Goal: Task Accomplishment & Management: Use online tool/utility

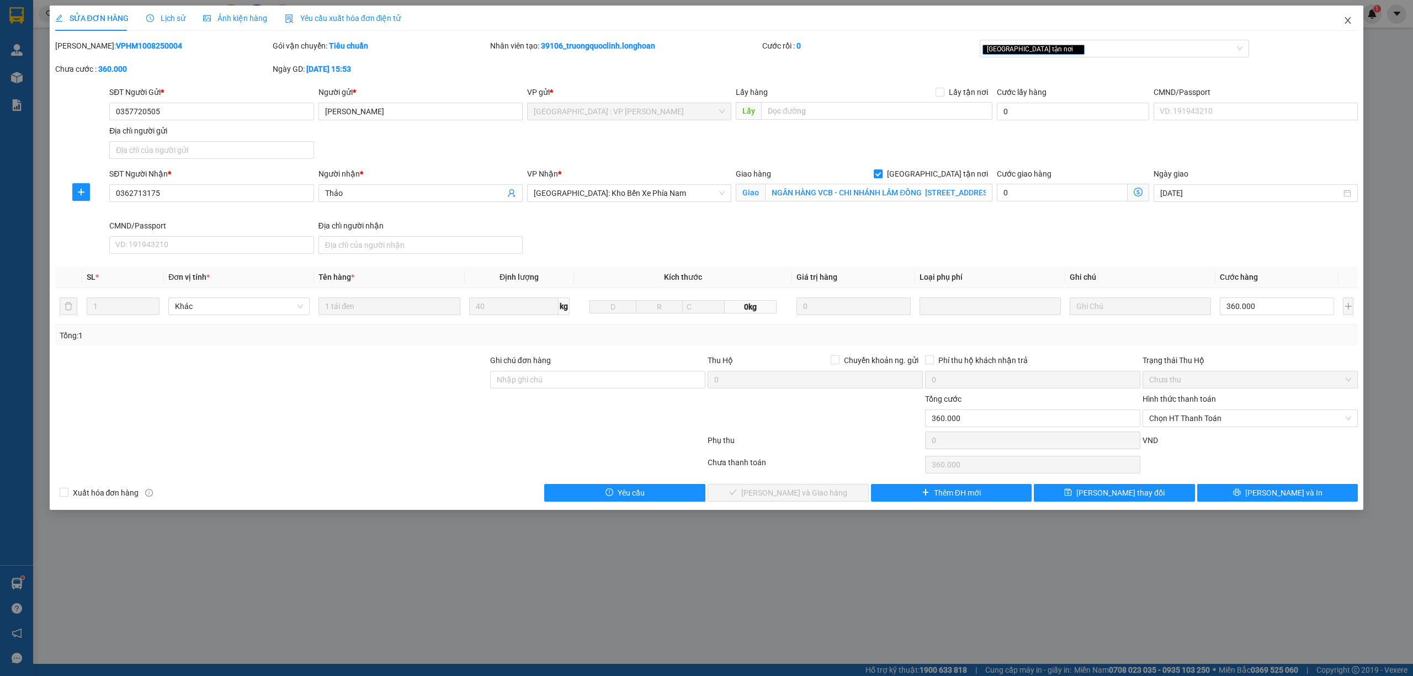
click at [1353, 18] on span "Close" at bounding box center [1348, 21] width 31 height 31
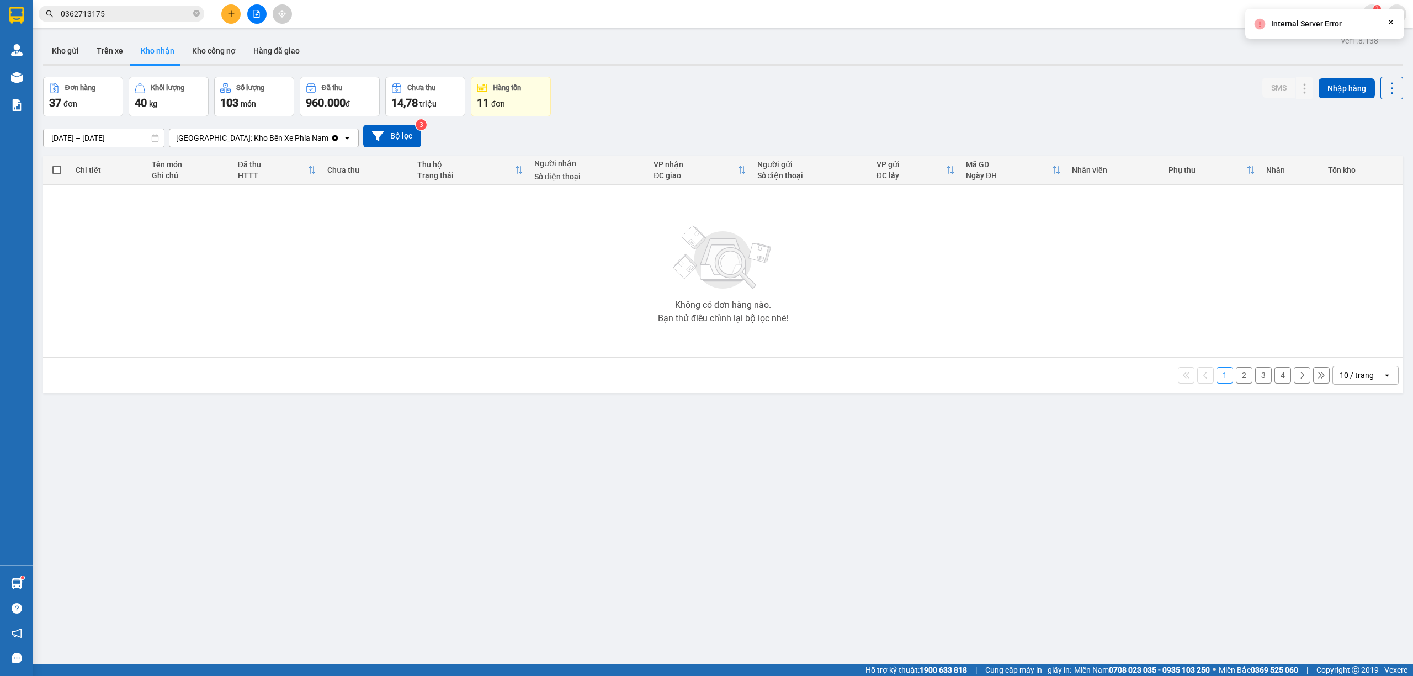
click at [151, 44] on button "Kho nhận" at bounding box center [157, 51] width 51 height 27
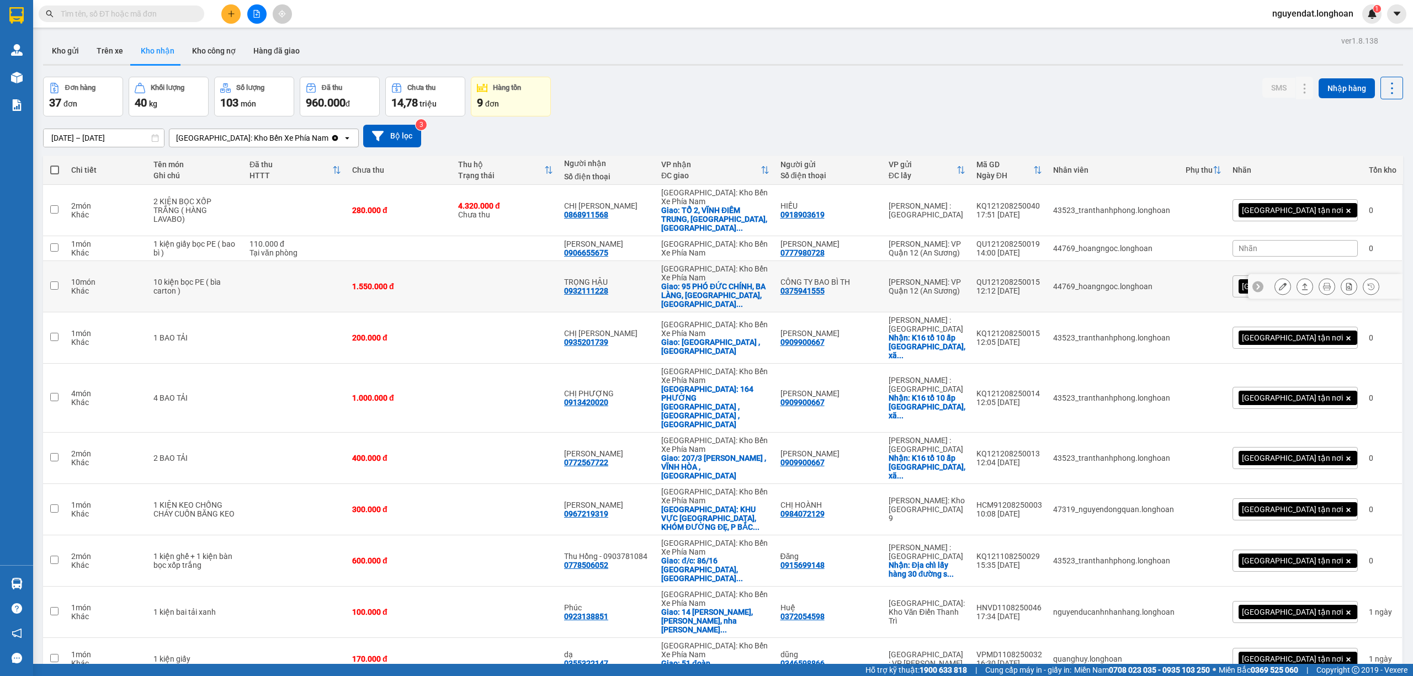
drag, startPoint x: 734, startPoint y: 276, endPoint x: 767, endPoint y: 628, distance: 353.8
click at [1277, 241] on button at bounding box center [1282, 248] width 15 height 19
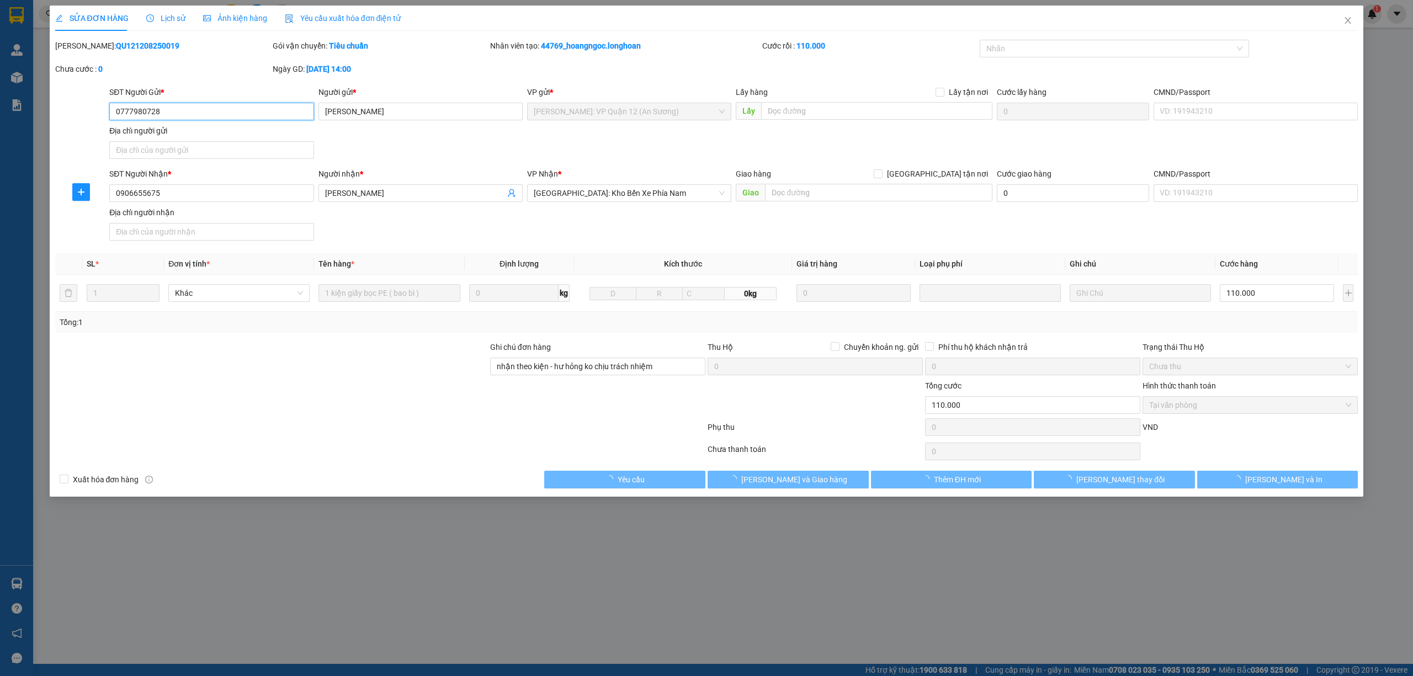
type input "0777980728"
type input "MỸ LINH"
type input "0906655675"
type input "LÊ THANH TIN"
type input "nhận theo kiện - hư hỏng ko chịu trách nhiệm"
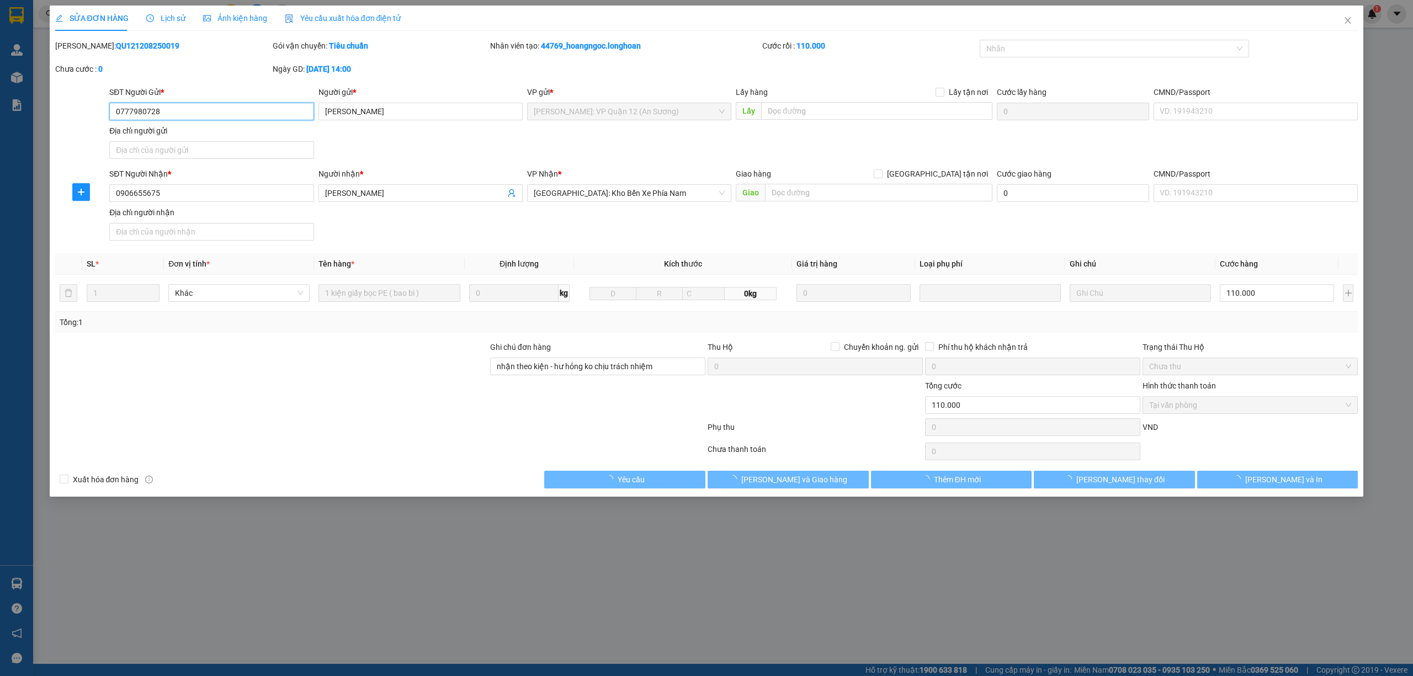
type input "110.000"
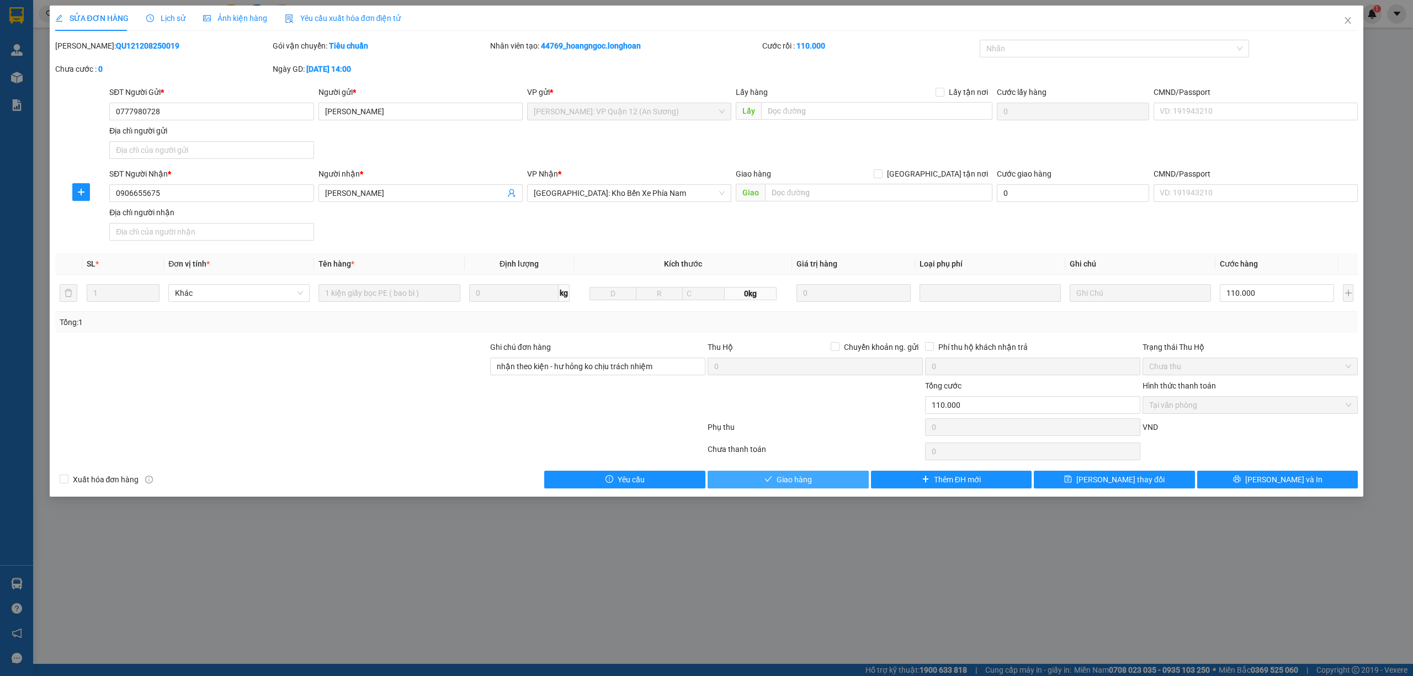
click at [791, 484] on span "Giao hàng" at bounding box center [794, 480] width 35 height 12
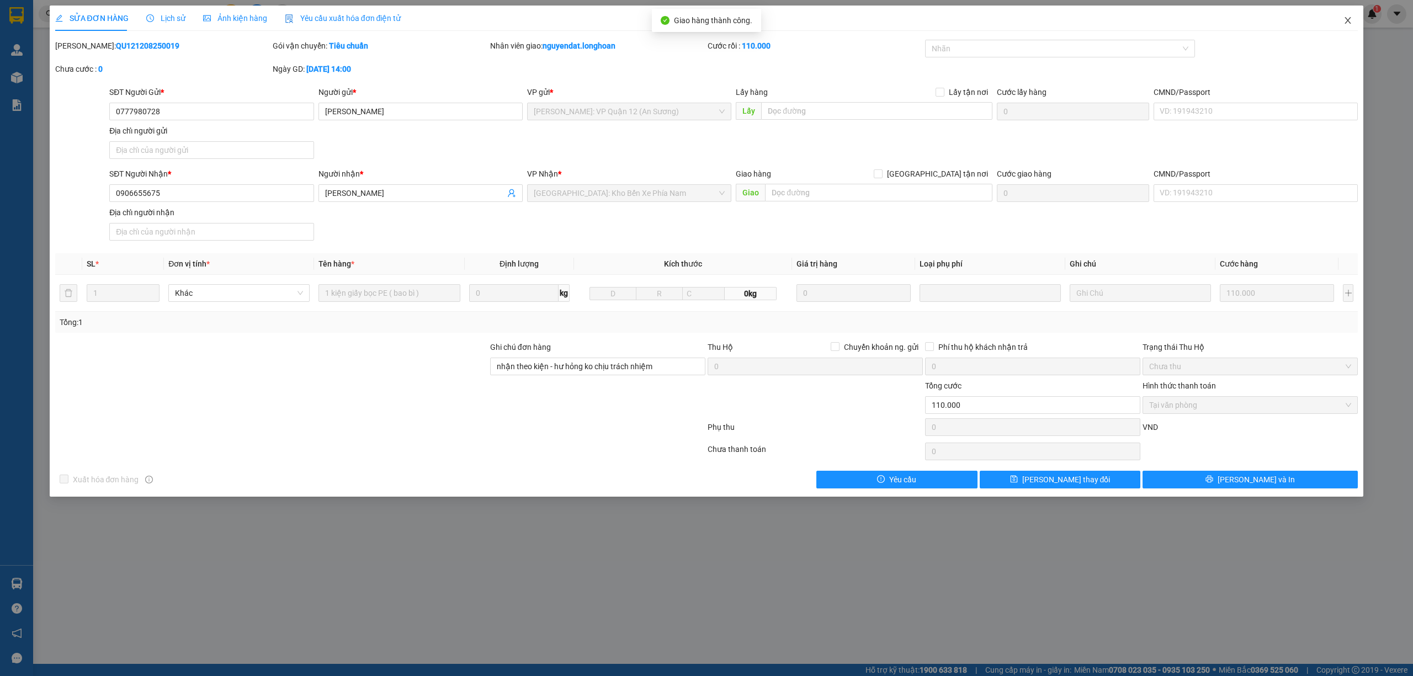
click at [1351, 21] on icon "close" at bounding box center [1348, 20] width 9 height 9
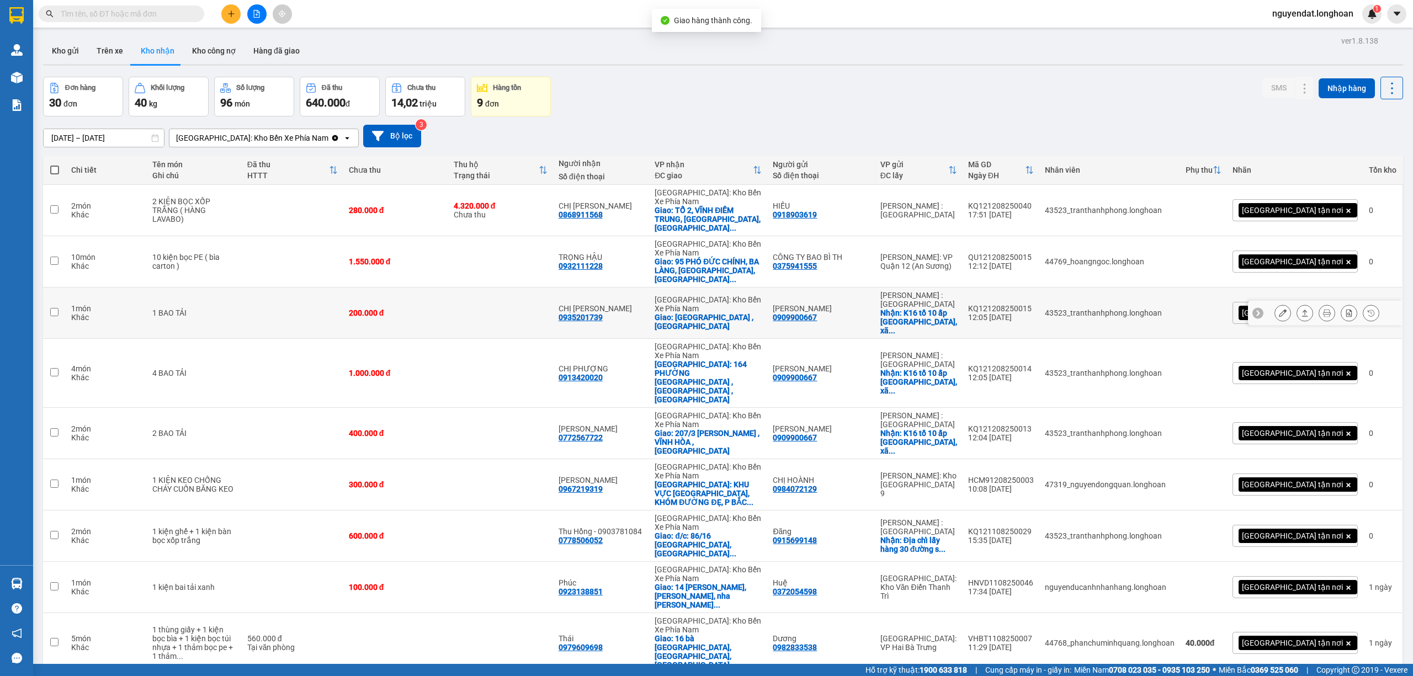
scroll to position [51, 0]
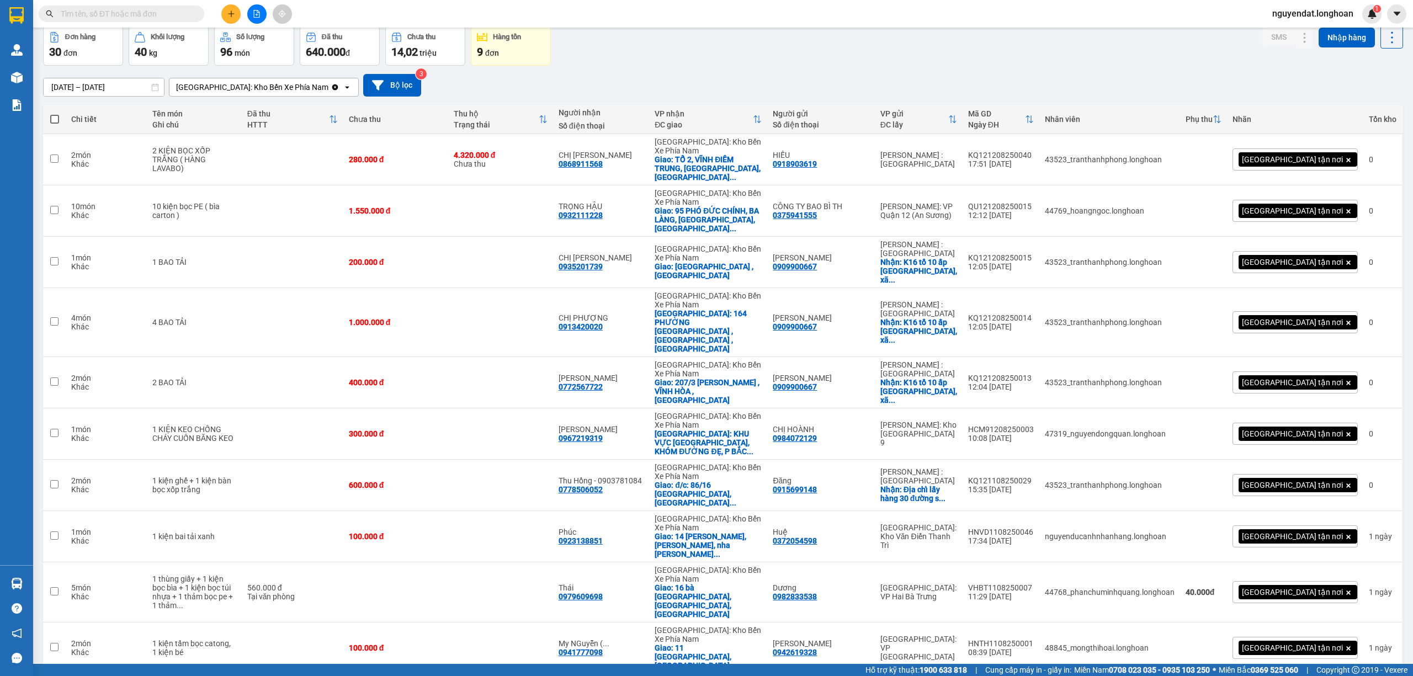
click at [1346, 559] on span "100 / trang" at bounding box center [1351, 555] width 40 height 11
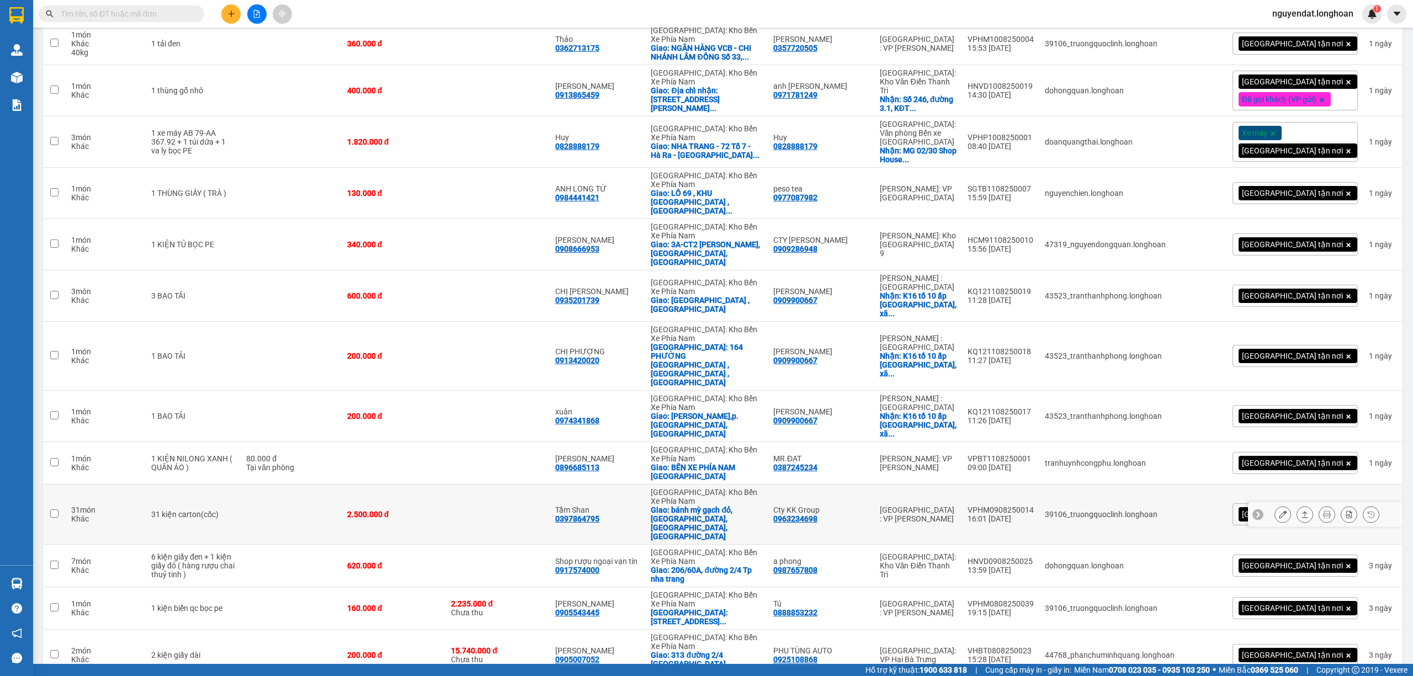
scroll to position [928, 0]
